Goal: Task Accomplishment & Management: Manage account settings

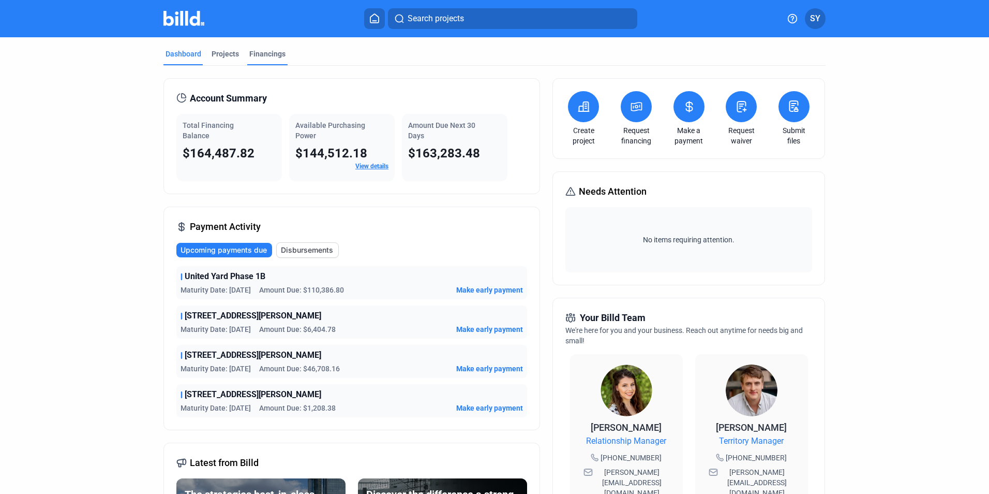
click at [263, 54] on div "Financings" at bounding box center [267, 54] width 36 height 10
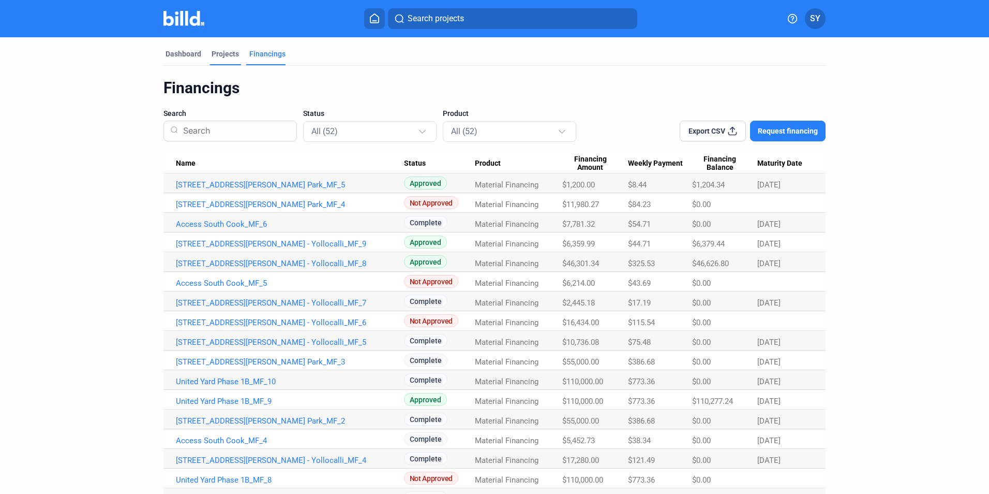
click at [225, 54] on div "Projects" at bounding box center [225, 54] width 27 height 10
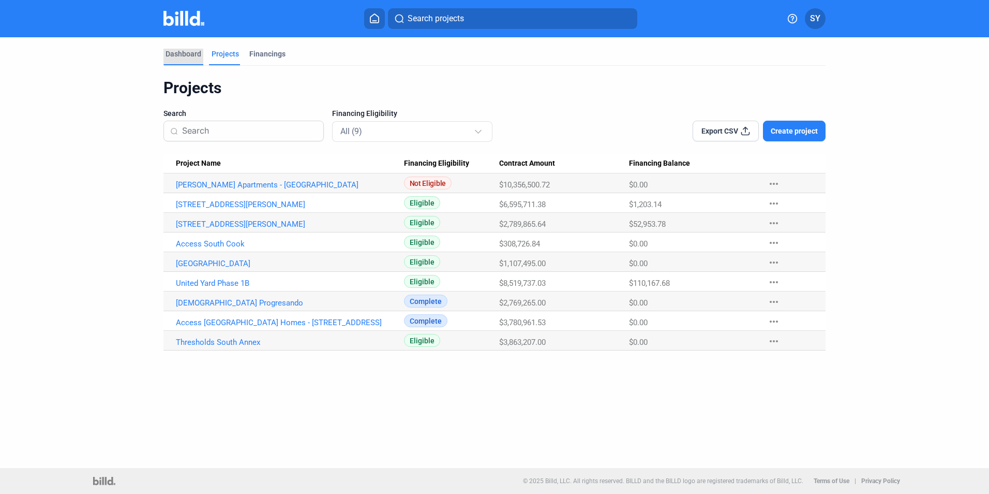
click at [187, 54] on div "Dashboard" at bounding box center [184, 54] width 36 height 10
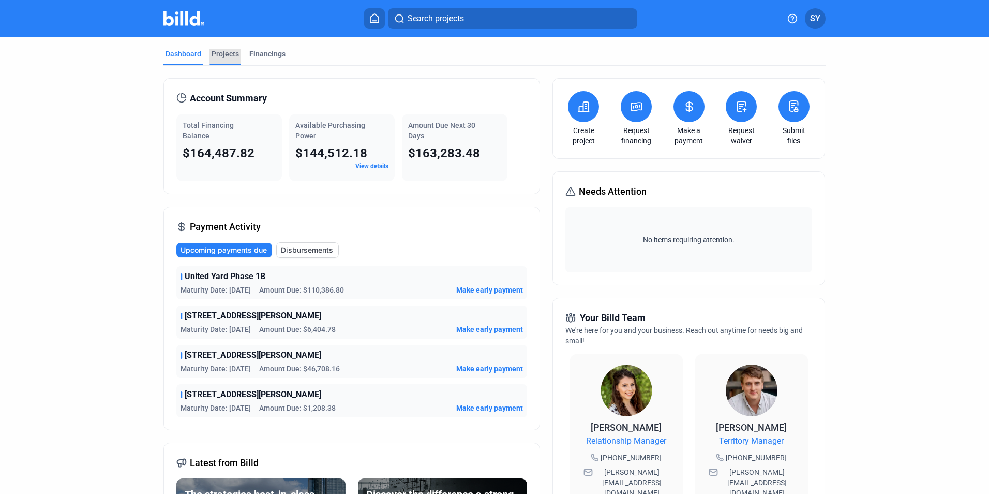
click at [220, 51] on div "Projects" at bounding box center [225, 54] width 27 height 10
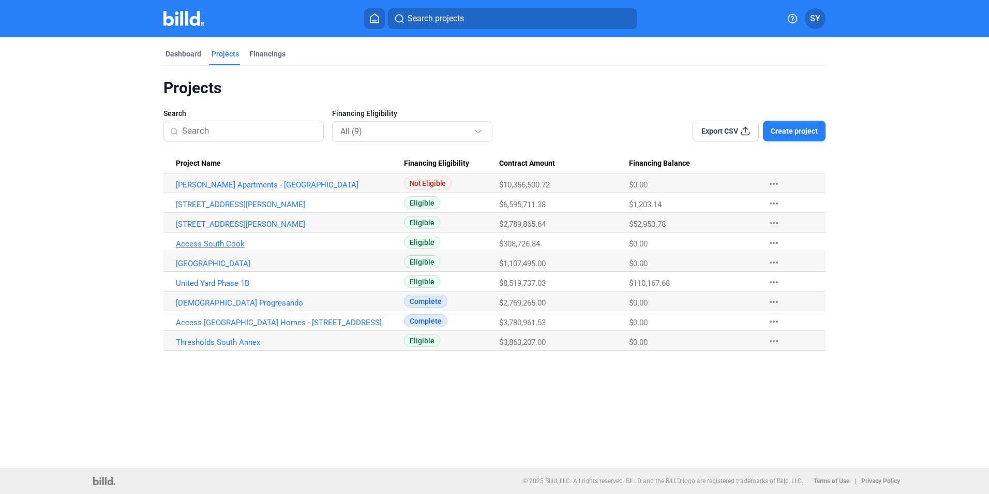
click at [206, 241] on link "Access South Cook" at bounding box center [290, 243] width 228 height 9
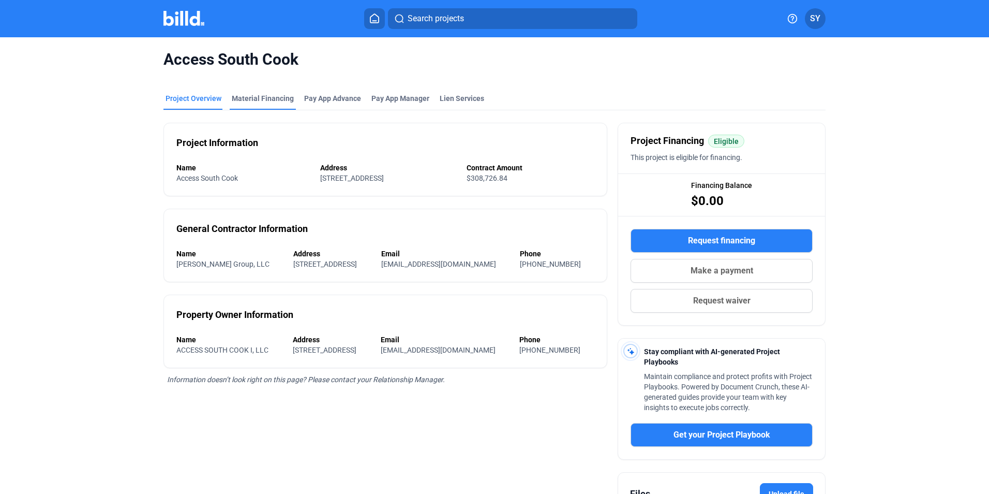
drag, startPoint x: 206, startPoint y: 241, endPoint x: 255, endPoint y: 97, distance: 151.8
click at [255, 97] on div "Material Financing" at bounding box center [263, 98] width 62 height 10
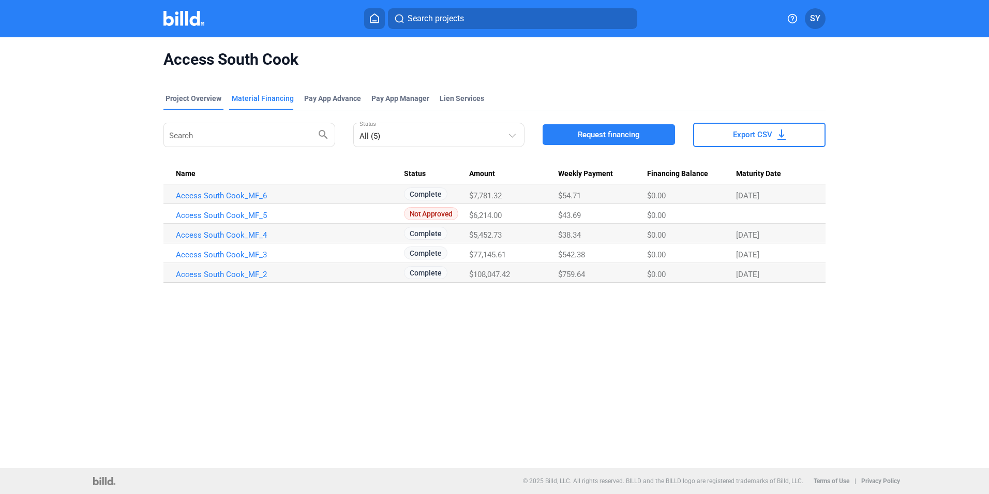
click at [203, 97] on div "Project Overview" at bounding box center [194, 98] width 56 height 10
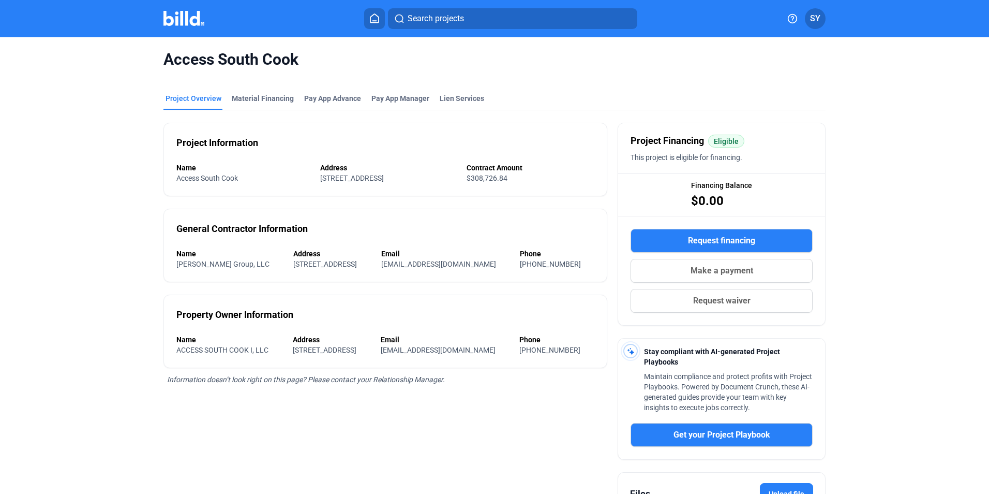
click at [372, 20] on icon at bounding box center [374, 18] width 10 height 10
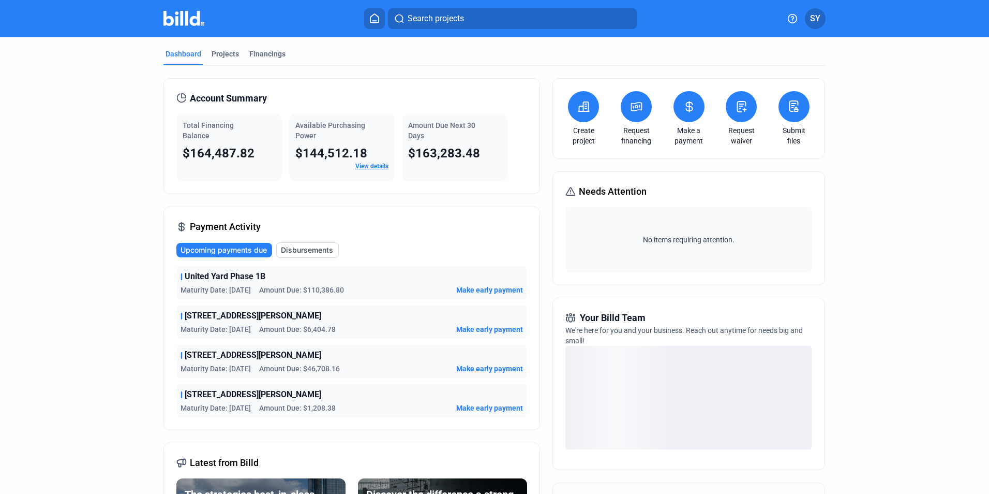
click at [684, 117] on button at bounding box center [689, 106] width 31 height 31
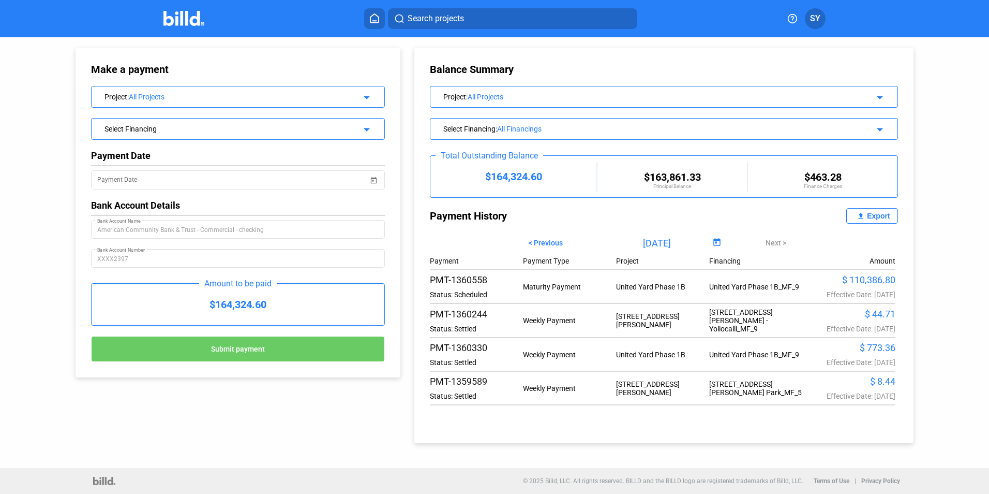
click at [631, 102] on div "Project : All Projects arrow_drop_down" at bounding box center [663, 95] width 467 height 18
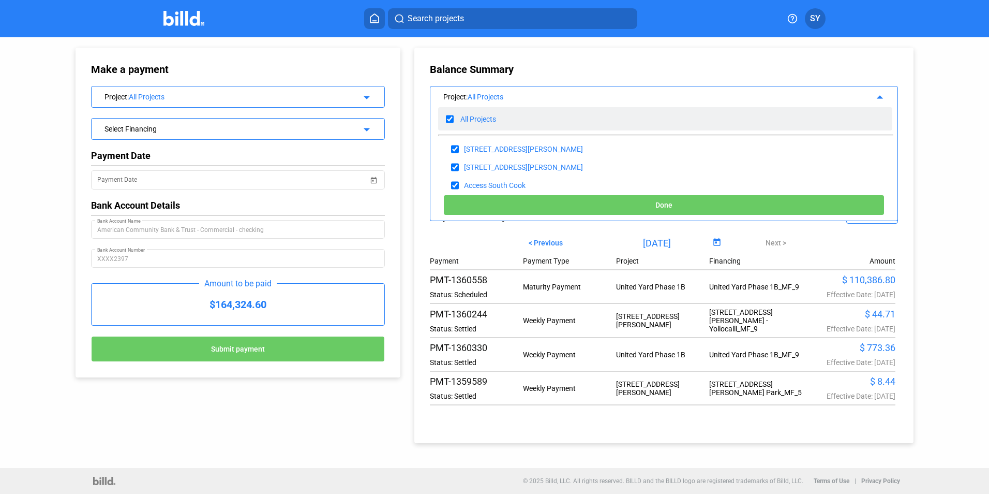
click at [455, 120] on div "All Projects" at bounding box center [665, 118] width 454 height 23
checkbox input "false"
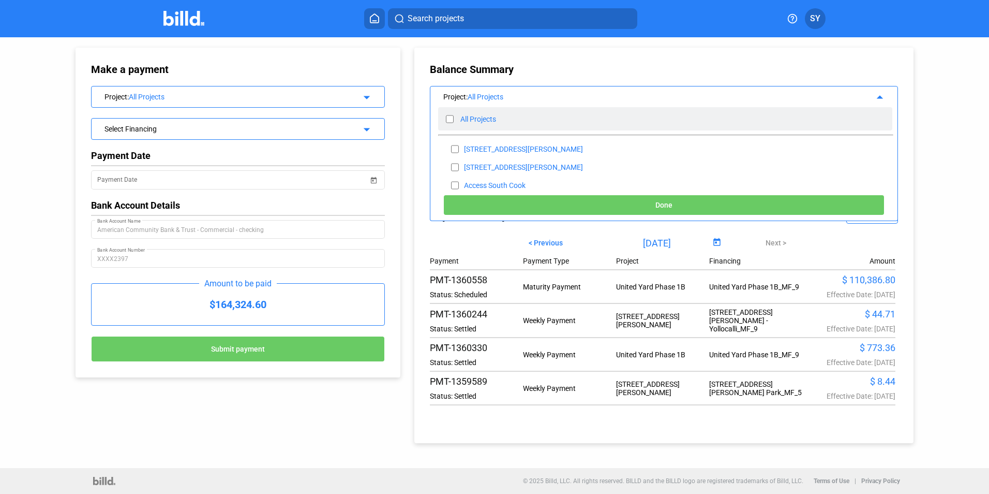
checkbox input "false"
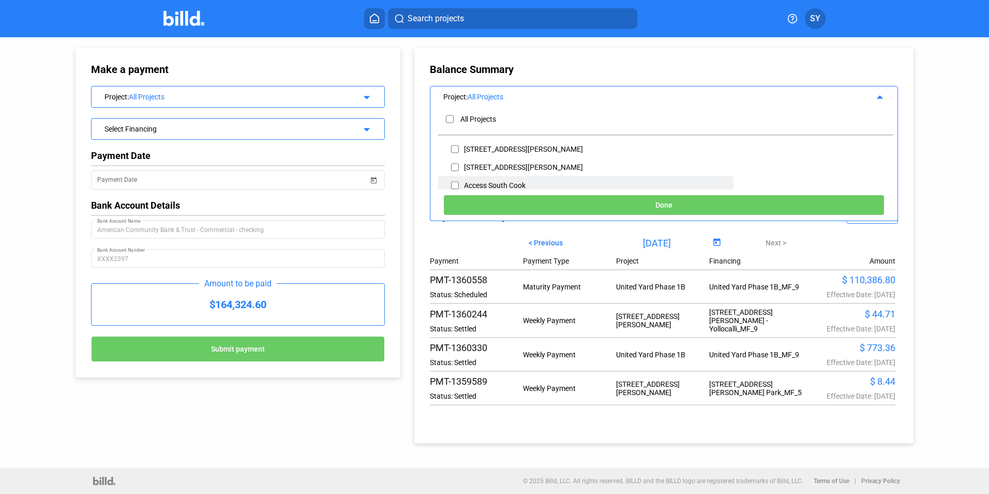
click at [457, 184] on input "checkbox" at bounding box center [455, 185] width 8 height 16
checkbox input "true"
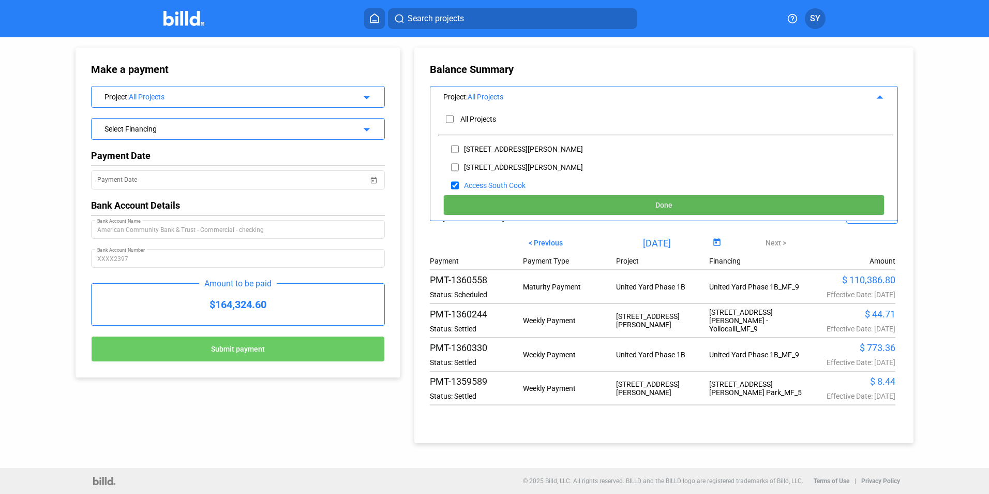
click at [661, 198] on button "Done" at bounding box center [663, 205] width 441 height 21
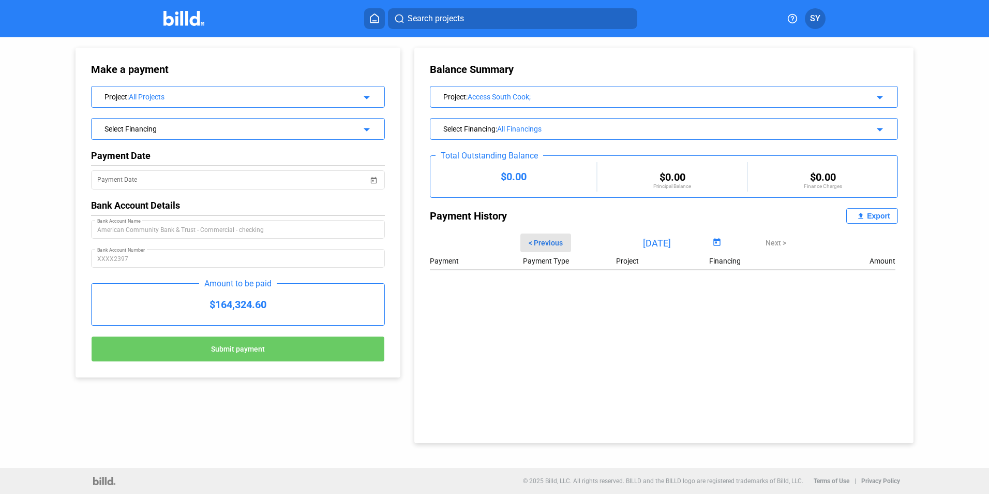
click at [548, 239] on span "< Previous" at bounding box center [546, 243] width 34 height 8
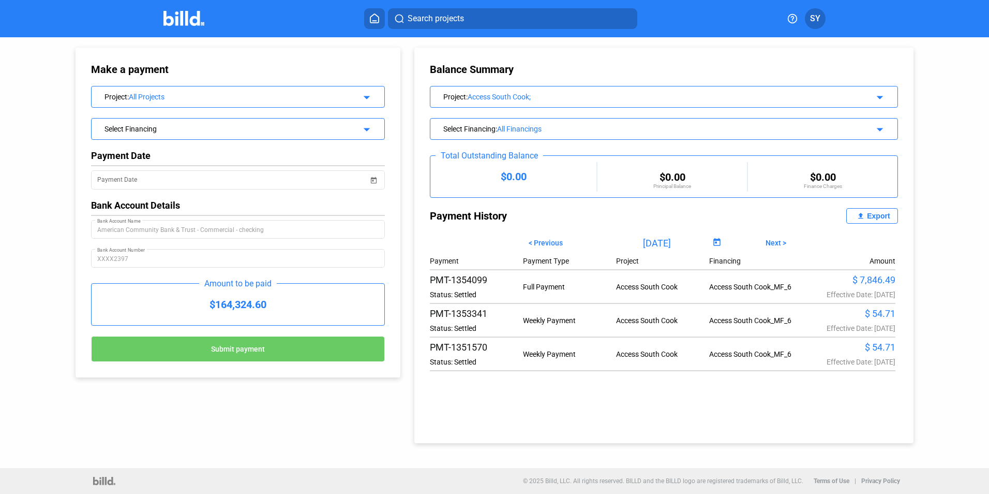
click at [541, 242] on span "< Previous" at bounding box center [546, 243] width 34 height 8
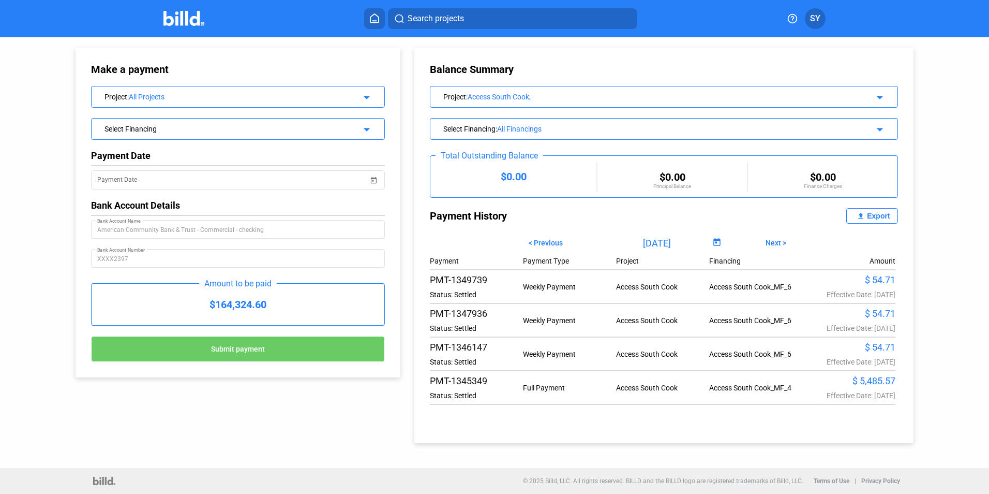
click at [866, 215] on mat-icon "file_upload" at bounding box center [861, 216] width 12 height 12
click at [771, 242] on span "Next >" at bounding box center [776, 243] width 21 height 8
type input "[DATE]"
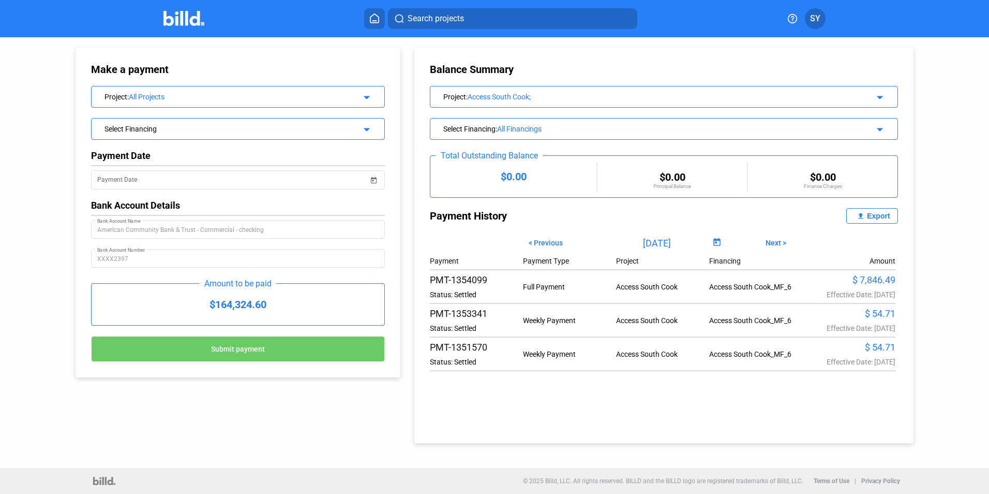
click at [864, 216] on mat-icon "file_upload" at bounding box center [861, 216] width 12 height 12
click at [959, 82] on div "Make a payment Project : All Projects arrow_drop_down Select Financing arrow_dr…" at bounding box center [494, 252] width 989 height 430
click at [376, 17] on icon at bounding box center [374, 18] width 10 height 10
